Goal: Find specific page/section

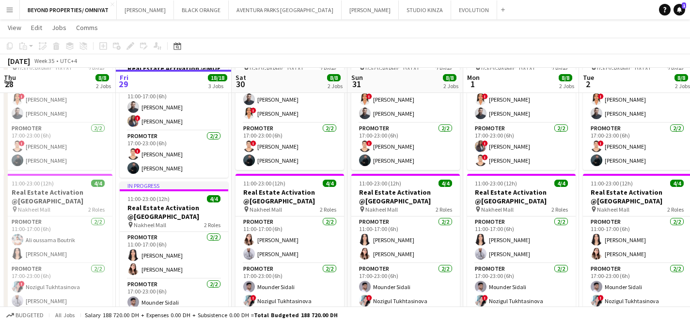
scroll to position [254, 0]
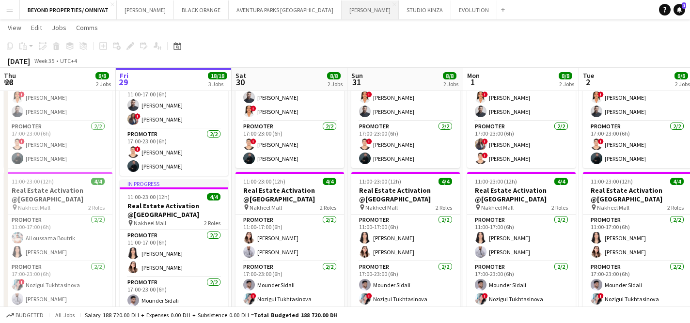
click at [341, 14] on button "[PERSON_NAME] Close" at bounding box center [369, 9] width 57 height 19
